Goal: Use online tool/utility: Utilize a website feature to perform a specific function

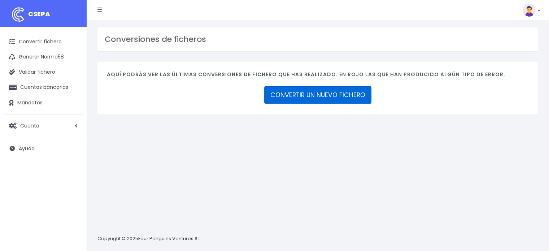
click at [322, 94] on link "CONVERTIR UN NUEVO FICHERO" at bounding box center [317, 94] width 107 height 17
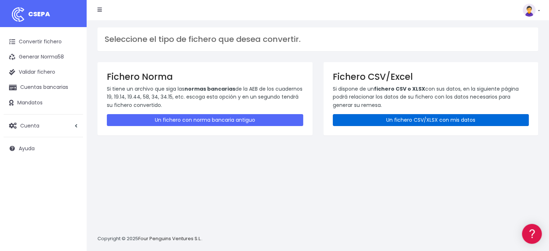
click at [419, 120] on link "Un fichero CSV/XLSX con mis datos" at bounding box center [431, 120] width 197 height 12
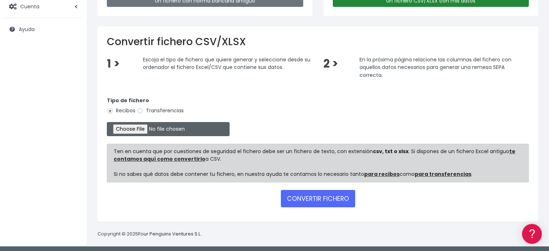
scroll to position [120, 0]
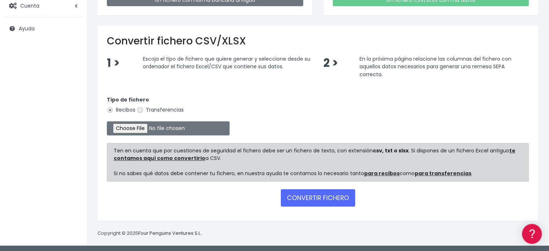
click at [139, 108] on input "Transferencias" at bounding box center [140, 110] width 7 height 7
radio input "true"
click at [139, 124] on input "file" at bounding box center [168, 128] width 123 height 14
type input "C:\fakepath\transferencias-2025-09-12.csv"
click at [327, 202] on button "CONVERTIR FICHERO" at bounding box center [318, 197] width 74 height 17
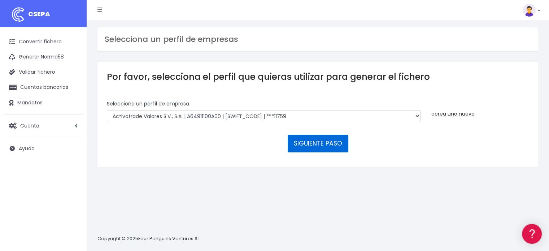
click at [317, 144] on button "SIGUIENTE PASO" at bounding box center [318, 143] width 61 height 17
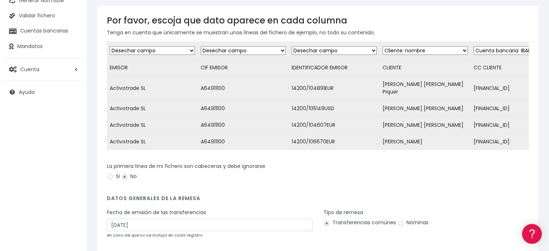
scroll to position [116, 0]
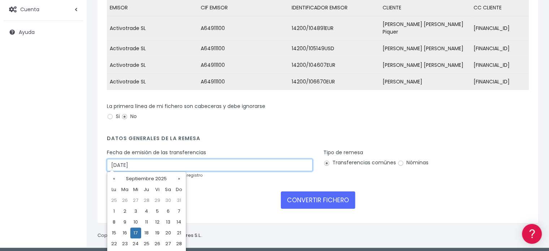
click at [143, 166] on input "17/09/2025" at bounding box center [210, 165] width 206 height 12
click at [116, 232] on td "15" at bounding box center [114, 233] width 11 height 11
type input "15/09/2025"
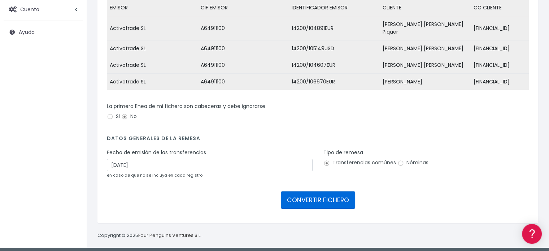
click at [317, 192] on button "CONVERTIR FICHERO" at bounding box center [318, 199] width 74 height 17
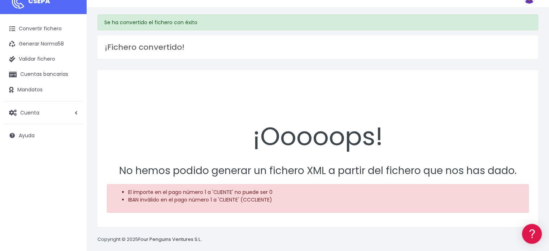
scroll to position [20, 0]
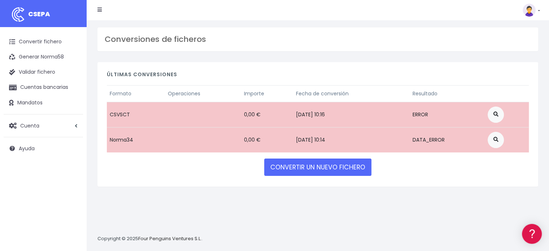
click at [539, 10] on link at bounding box center [531, 10] width 17 height 13
click at [508, 79] on link "Ayuda" at bounding box center [515, 79] width 50 height 13
click at [41, 41] on link "Convertir fichero" at bounding box center [43, 41] width 79 height 15
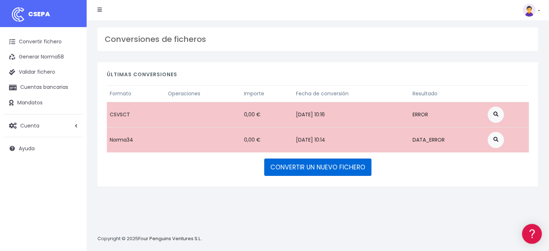
click at [341, 164] on link "CONVERTIR UN NUEVO FICHERO" at bounding box center [317, 167] width 107 height 17
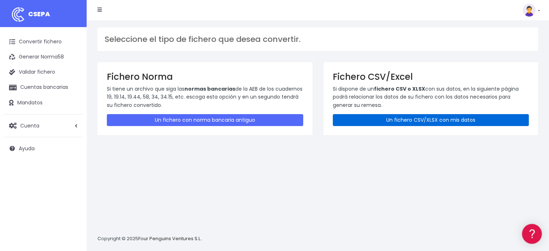
click at [398, 123] on link "Un fichero CSV/XLSX con mis datos" at bounding box center [431, 120] width 197 height 12
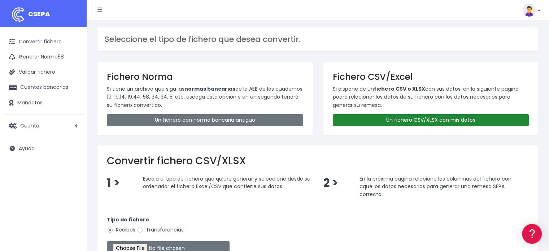
click at [422, 120] on link "Un fichero CSV/XLSX con mis datos" at bounding box center [431, 120] width 197 height 12
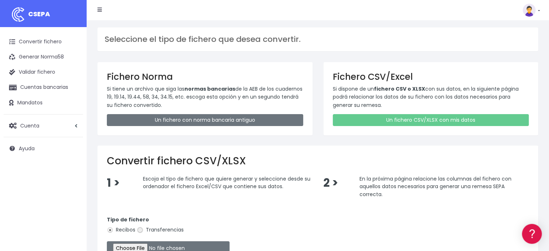
click at [138, 229] on input "Transferencias" at bounding box center [140, 230] width 7 height 7
radio input "true"
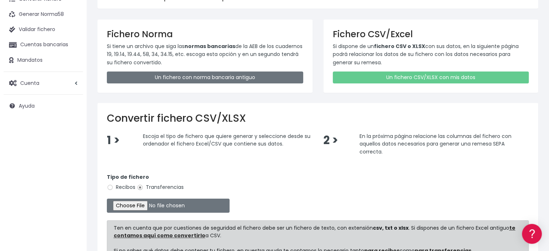
scroll to position [108, 0]
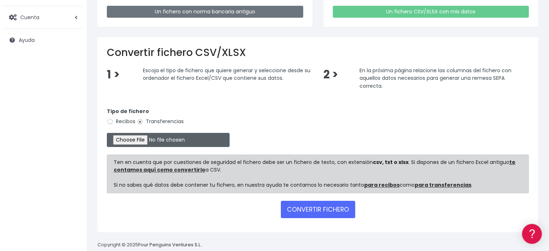
click at [139, 139] on input "file" at bounding box center [168, 140] width 123 height 14
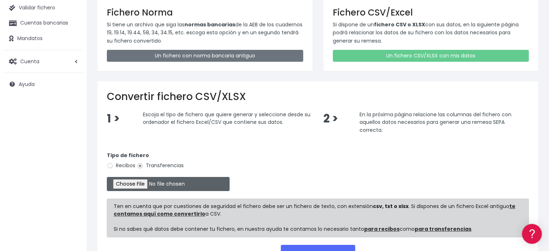
scroll to position [0, 0]
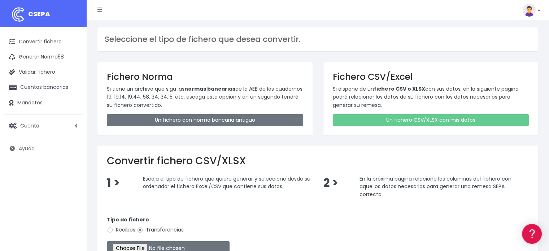
click at [33, 148] on span "Ayuda" at bounding box center [27, 148] width 16 height 7
